Goal: Transaction & Acquisition: Obtain resource

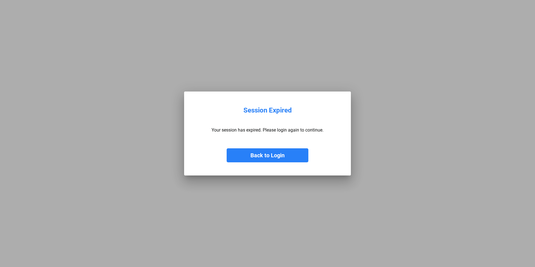
click at [268, 160] on button "Back to Login" at bounding box center [268, 155] width 82 height 14
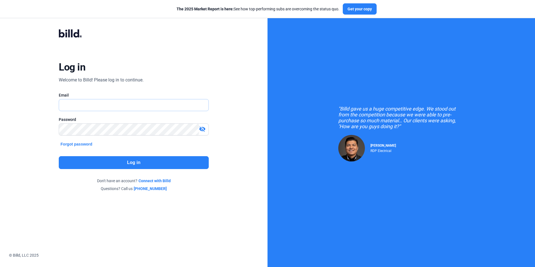
type input "[PERSON_NAME][EMAIL_ADDRESS][DOMAIN_NAME]"
click at [118, 165] on button "Log in" at bounding box center [134, 162] width 150 height 13
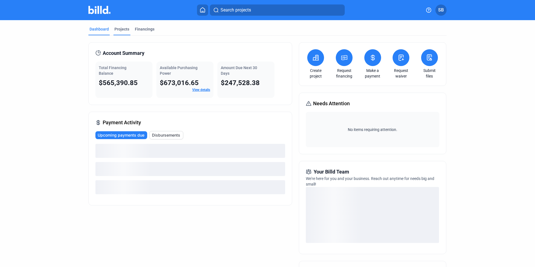
click at [123, 26] on div "Projects" at bounding box center [121, 29] width 15 height 6
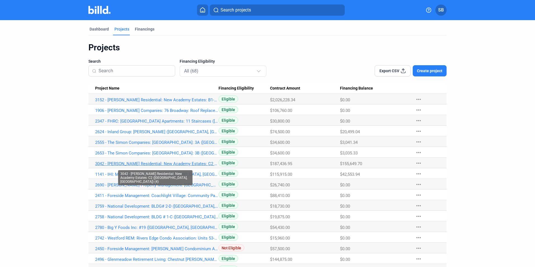
click at [114, 102] on link "3042 - [PERSON_NAME] Residential: New Academy Estates: C2 ([GEOGRAPHIC_DATA], […" at bounding box center [156, 99] width 123 height 5
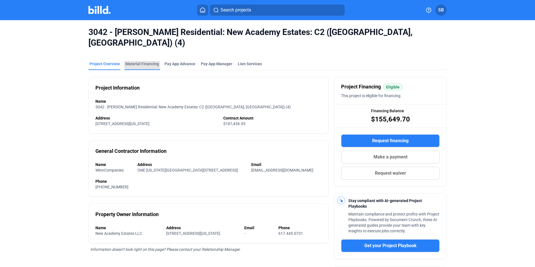
click at [147, 61] on div "Material Financing" at bounding box center [142, 64] width 34 height 6
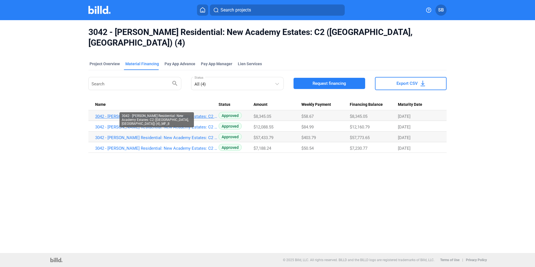
click at [207, 114] on link "3042 - [PERSON_NAME] Residential: New Academy Estates: C2 ([GEOGRAPHIC_DATA], […" at bounding box center [156, 116] width 123 height 5
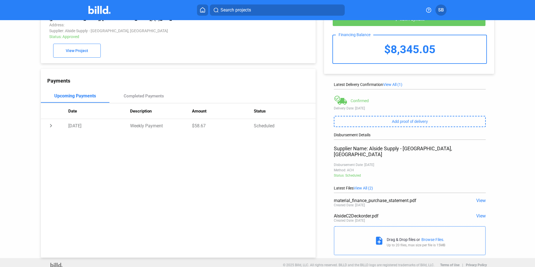
scroll to position [22, 0]
click at [476, 213] on span "View" at bounding box center [481, 215] width 10 height 5
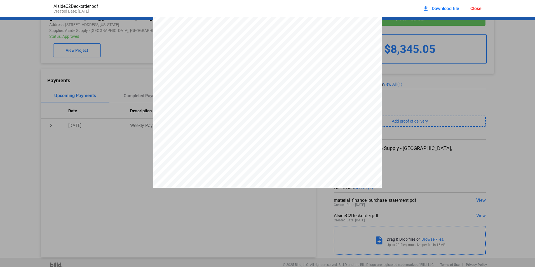
scroll to position [0, 0]
click at [446, 8] on span "Download file" at bounding box center [445, 8] width 27 height 5
